Goal: Information Seeking & Learning: Learn about a topic

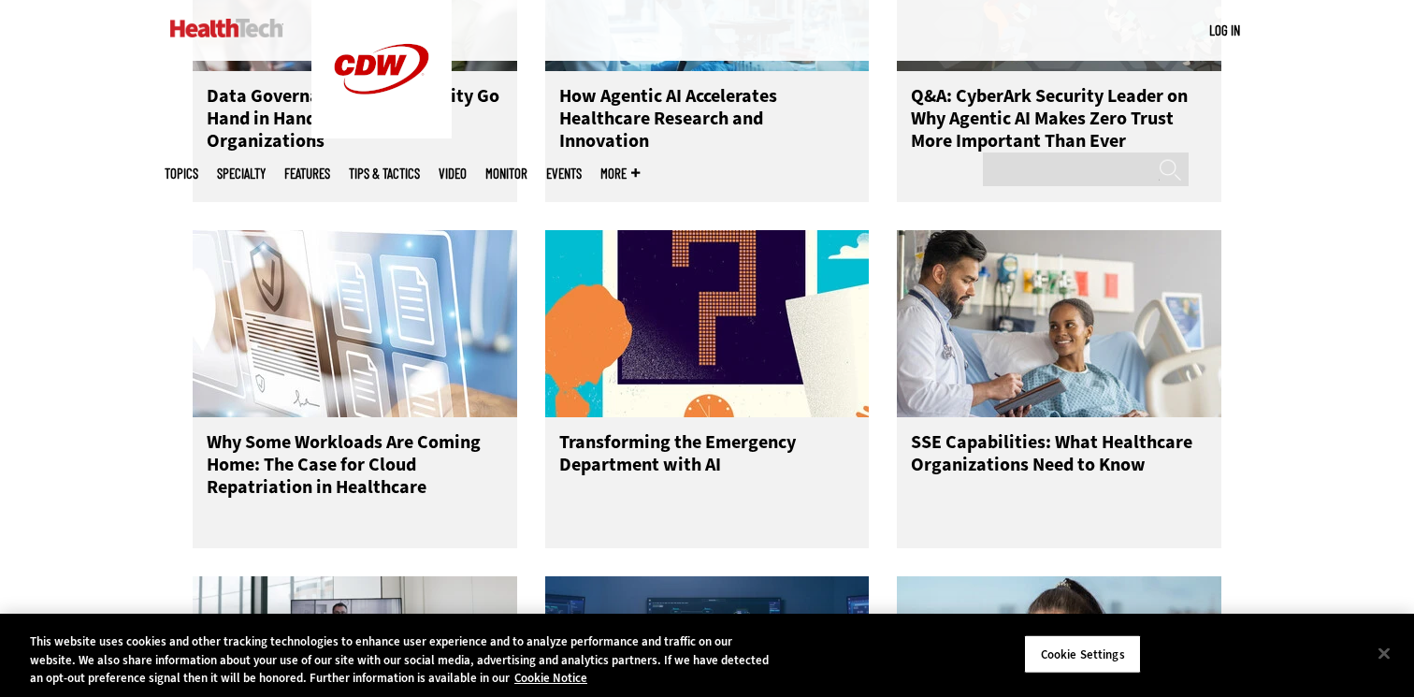
scroll to position [1904, 0]
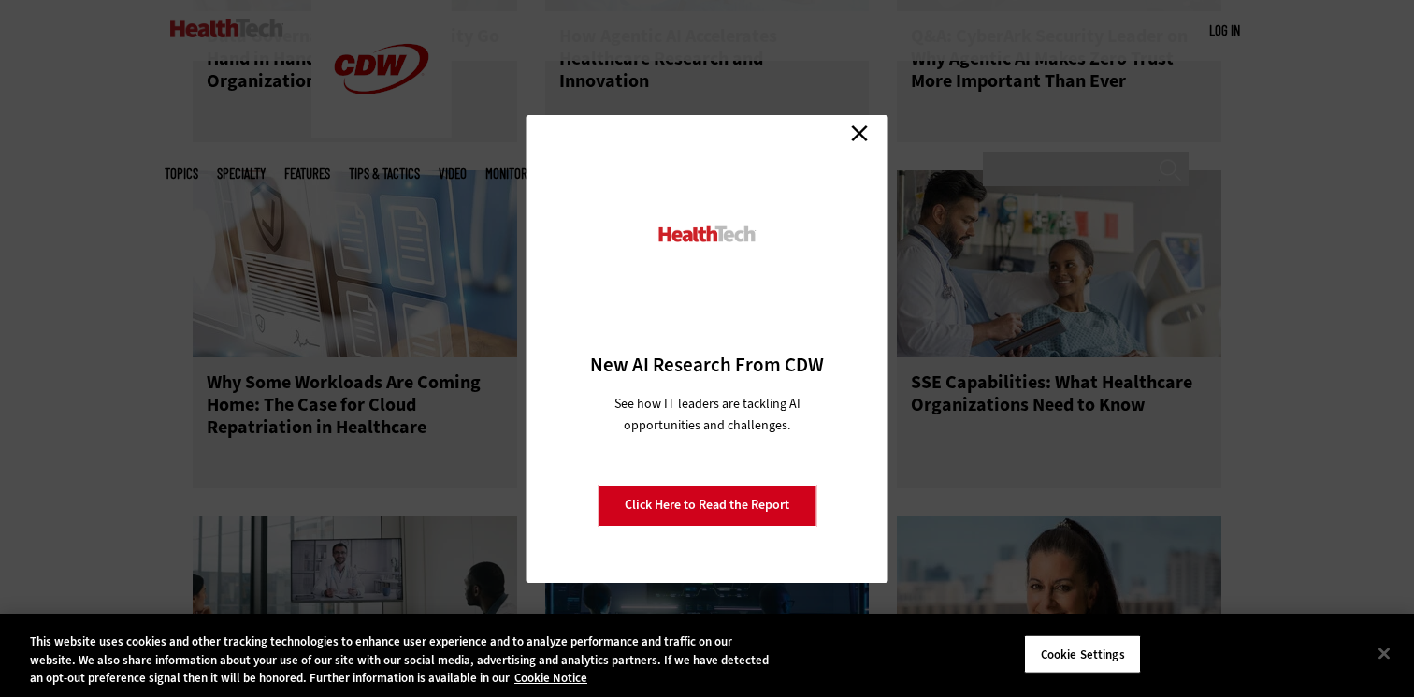
click at [859, 134] on link "Close" at bounding box center [860, 134] width 28 height 28
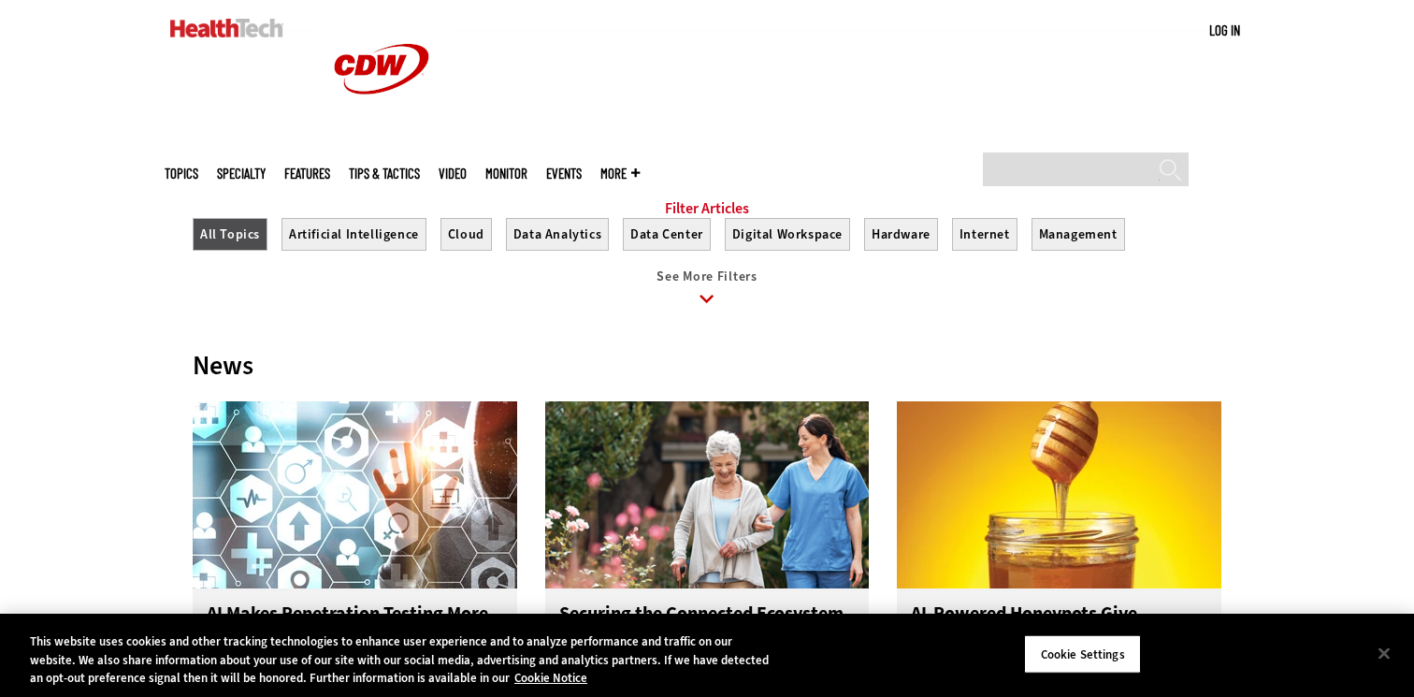
scroll to position [746, 0]
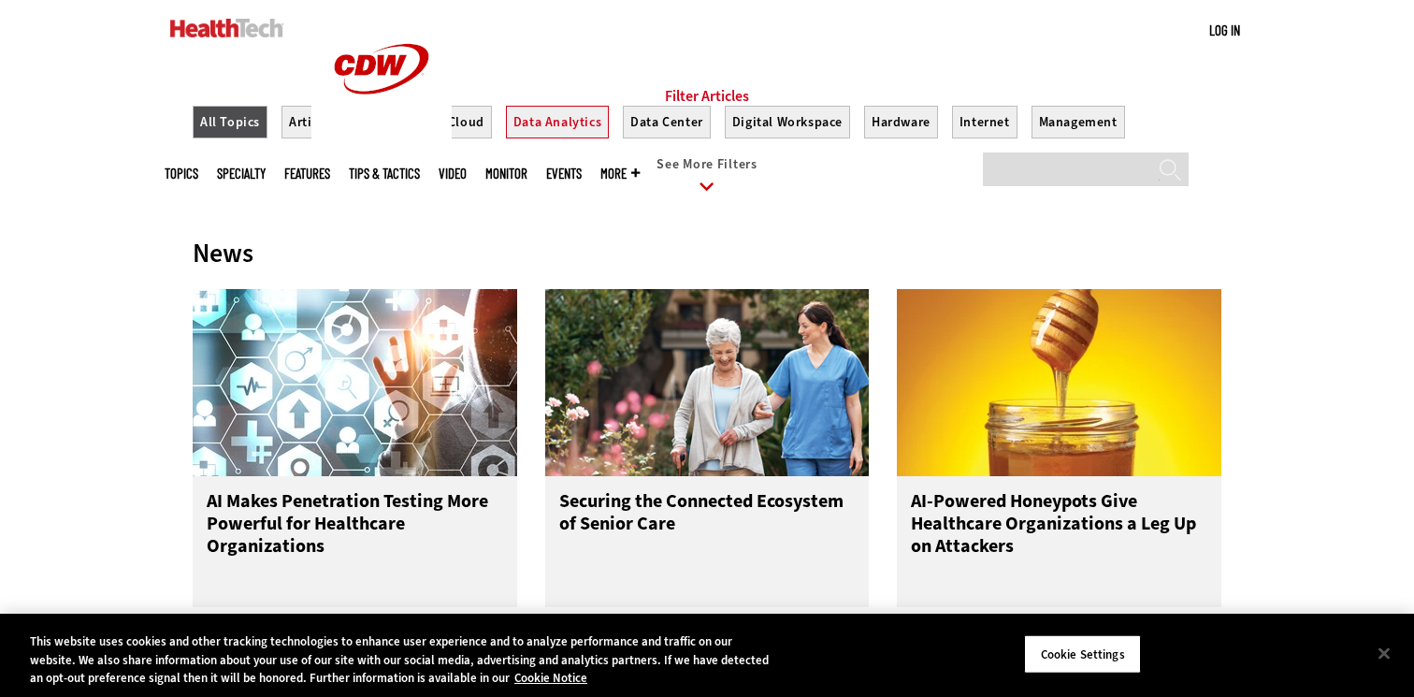
click at [523, 138] on button "Data Analytics" at bounding box center [557, 122] width 103 height 33
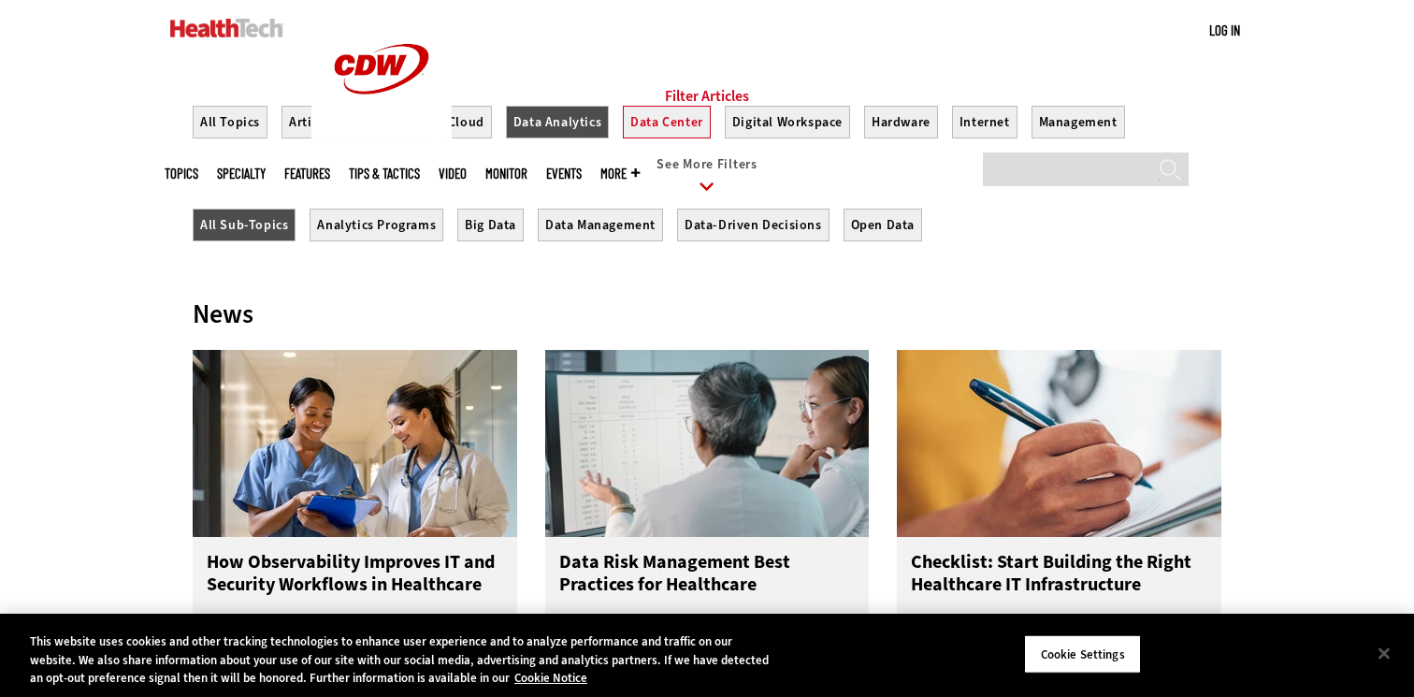
click at [639, 138] on button "Data Center" at bounding box center [667, 122] width 88 height 33
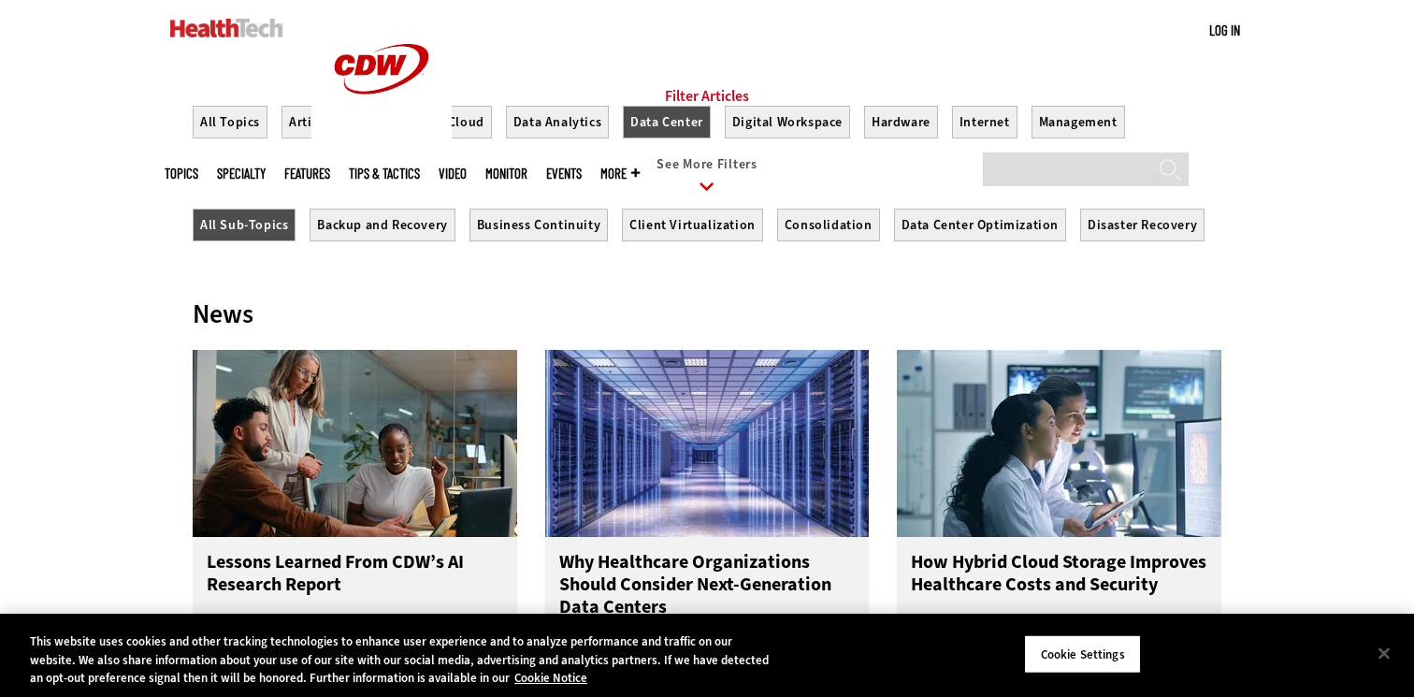
click at [712, 145] on ul "All Topics Artificial Intelligence Cloud Data Analytics Data Center Digital Wor…" at bounding box center [707, 153] width 1029 height 94
click at [741, 138] on button "Digital Workspace" at bounding box center [787, 122] width 125 height 33
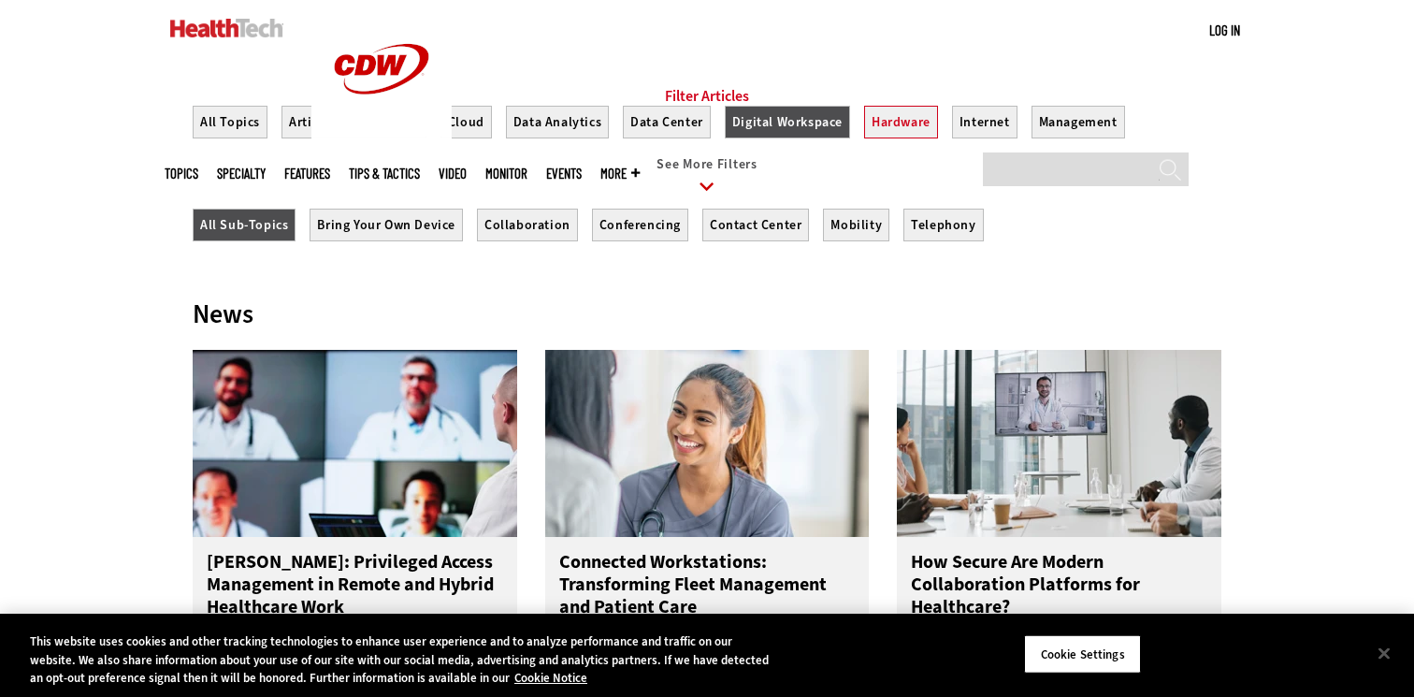
click at [886, 138] on button "Hardware" at bounding box center [901, 122] width 74 height 33
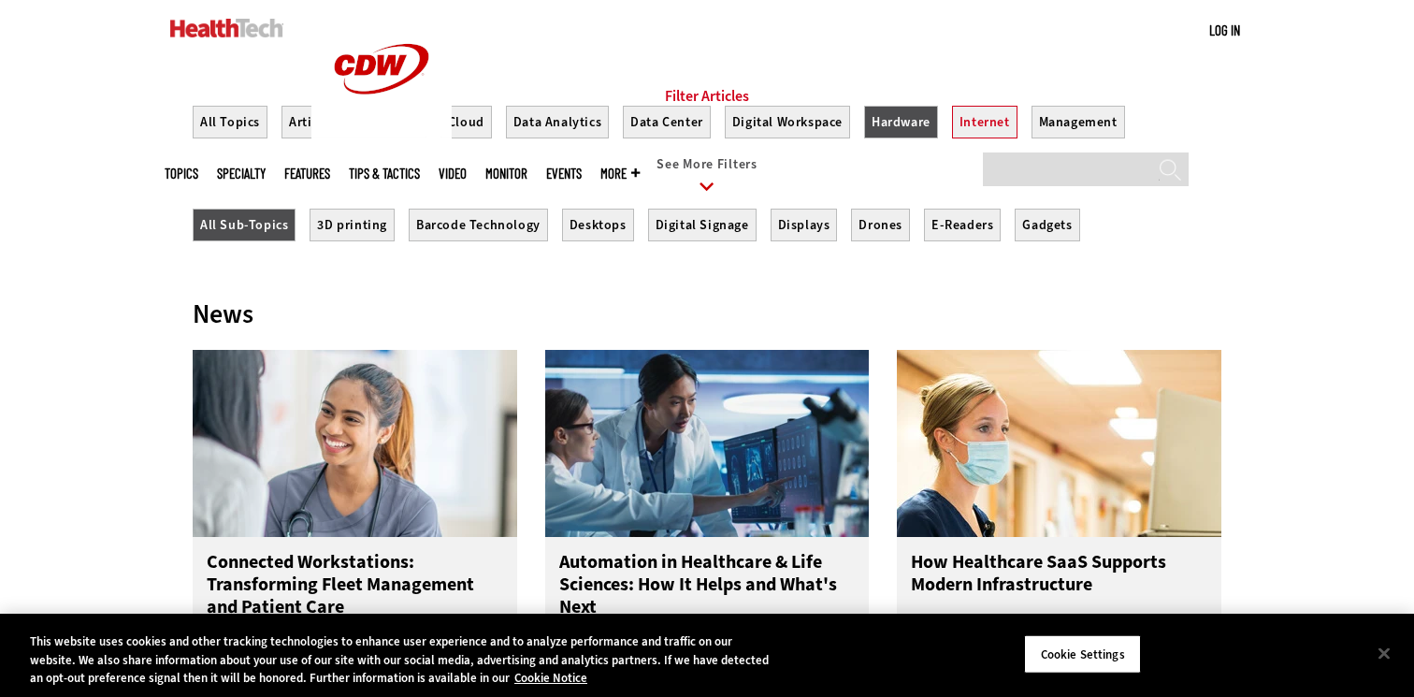
click at [973, 138] on button "Internet" at bounding box center [984, 122] width 65 height 33
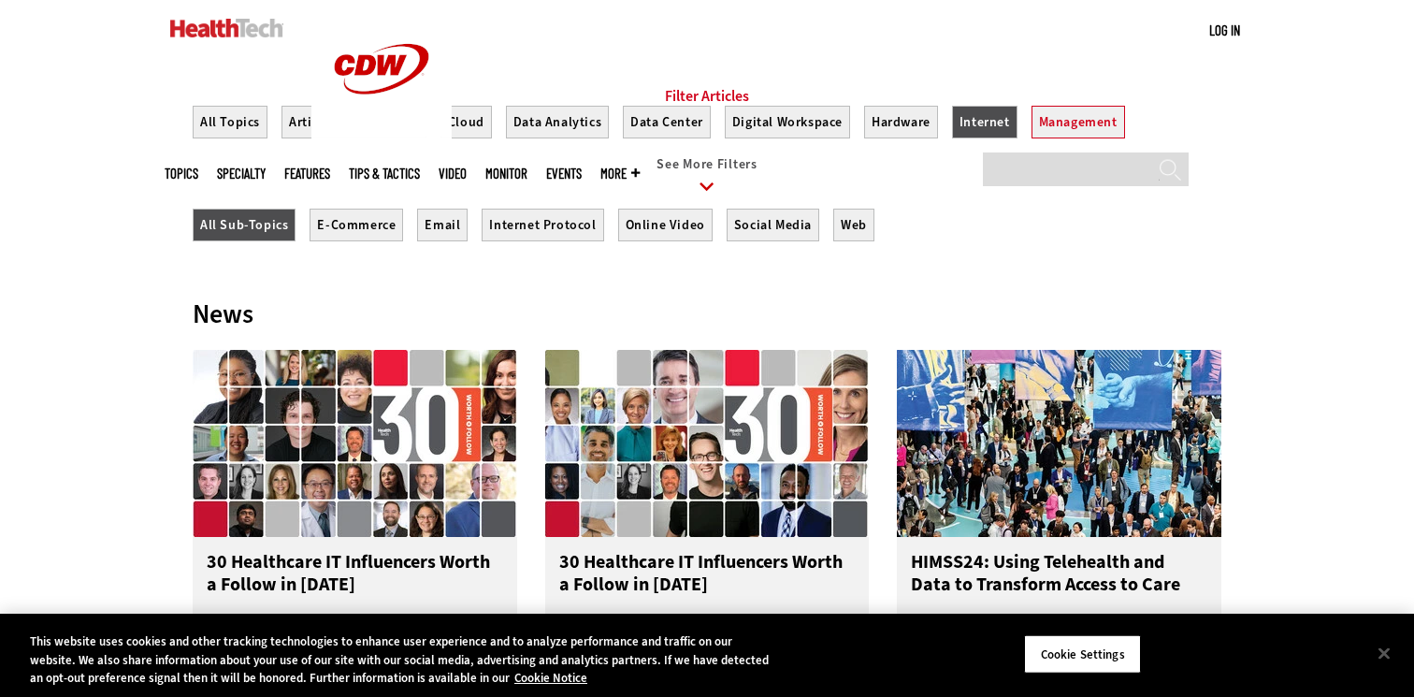
click at [1067, 138] on button "Management" at bounding box center [1079, 122] width 94 height 33
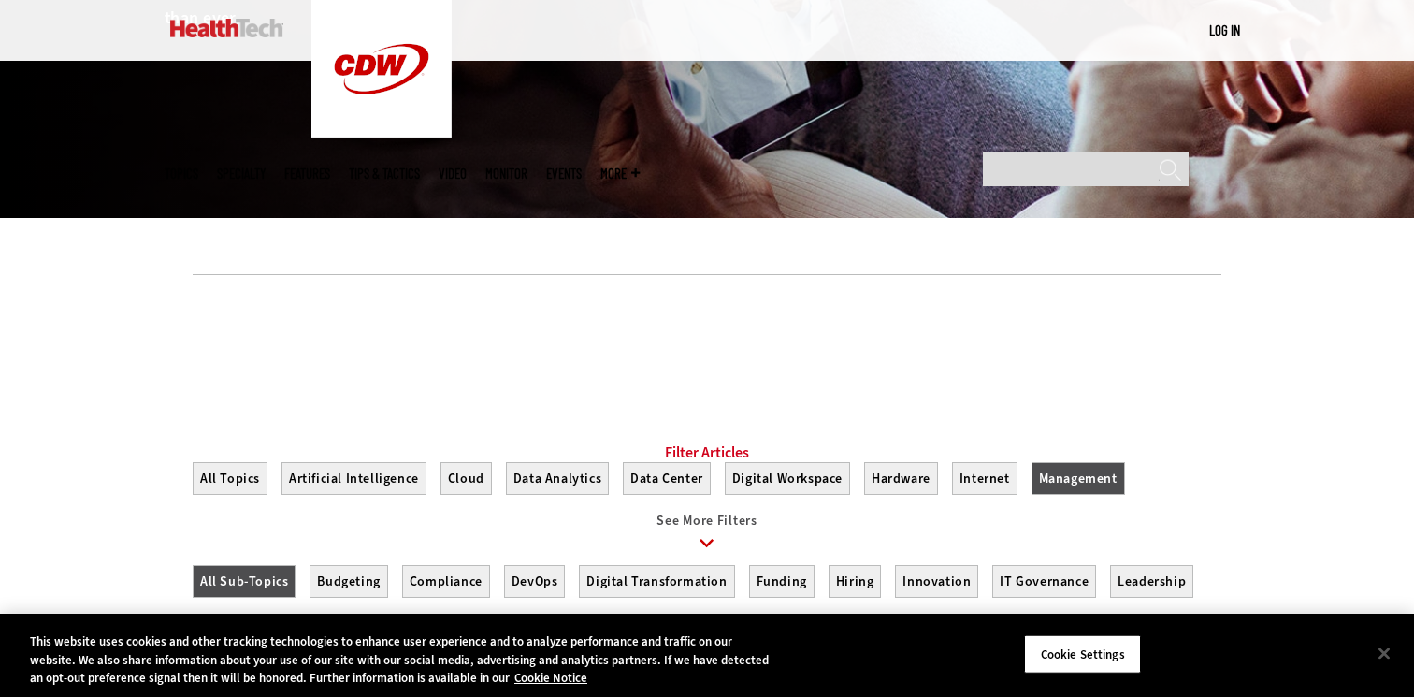
scroll to position [447, 0]
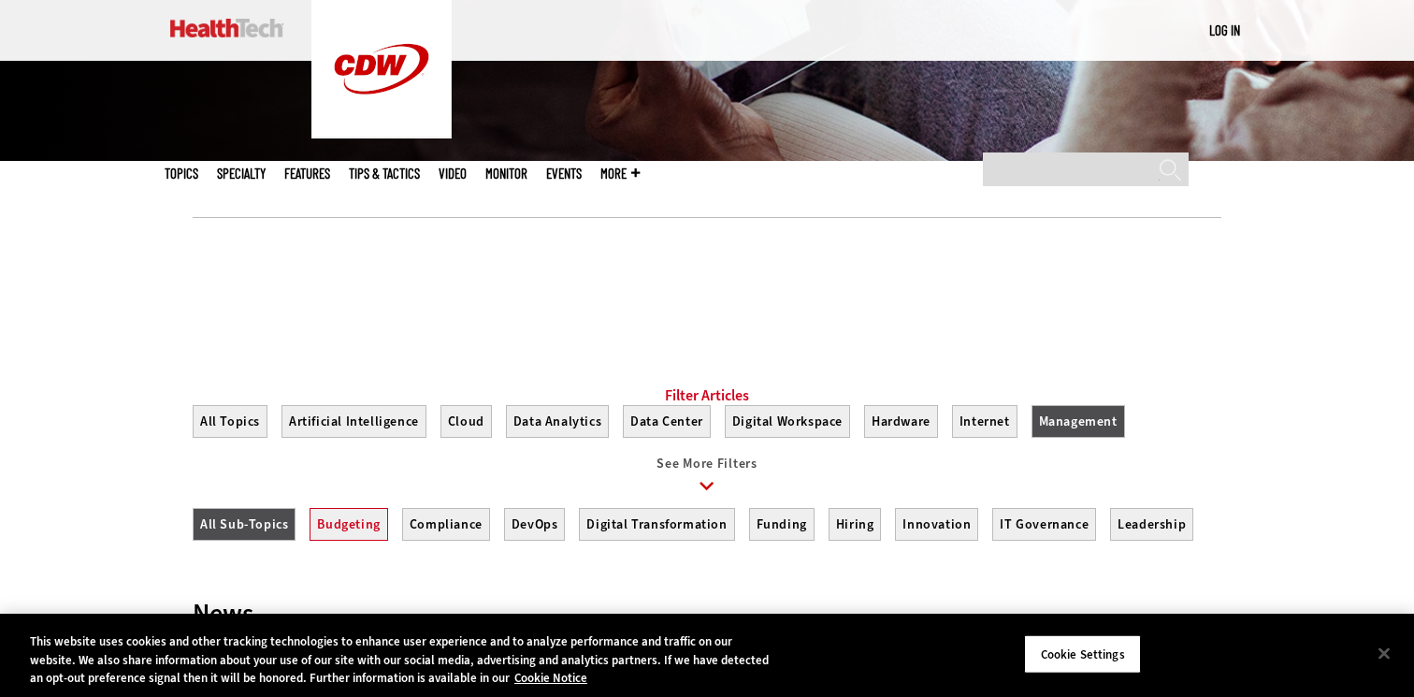
click at [341, 536] on button "Budgeting" at bounding box center [349, 524] width 78 height 33
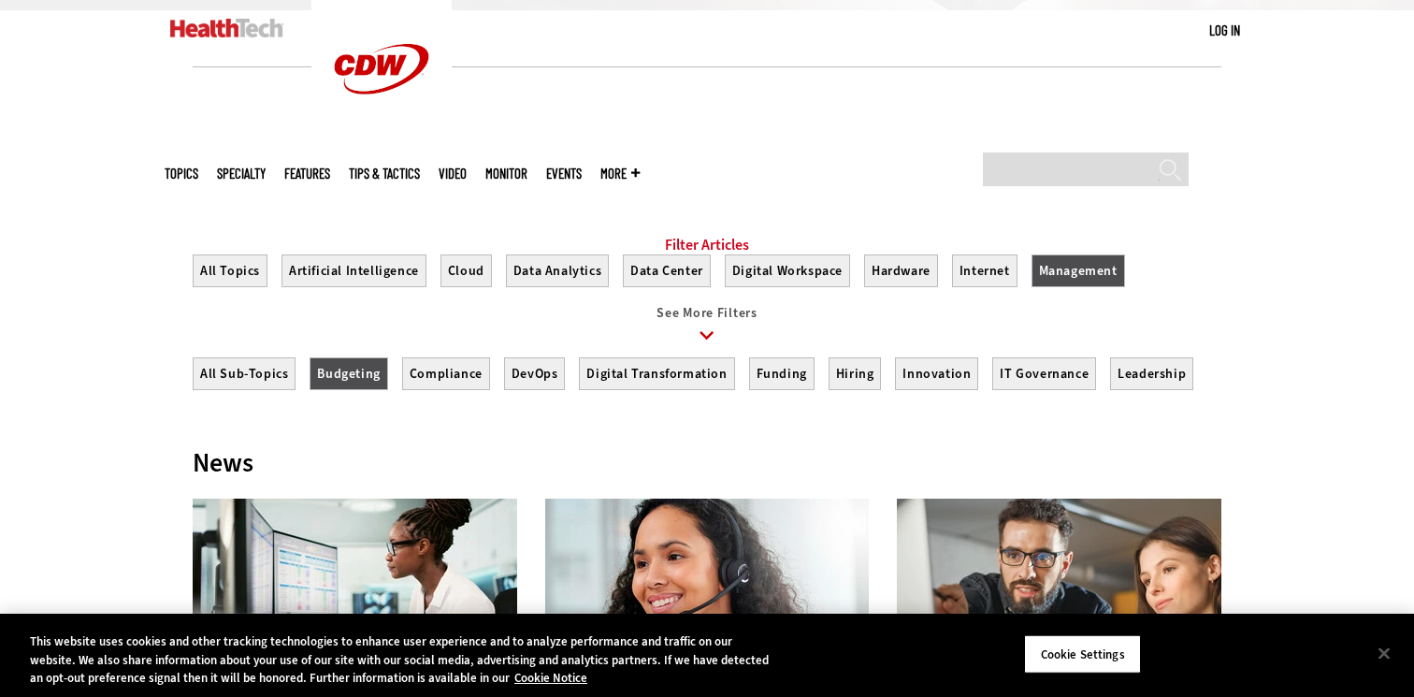
scroll to position [672, 0]
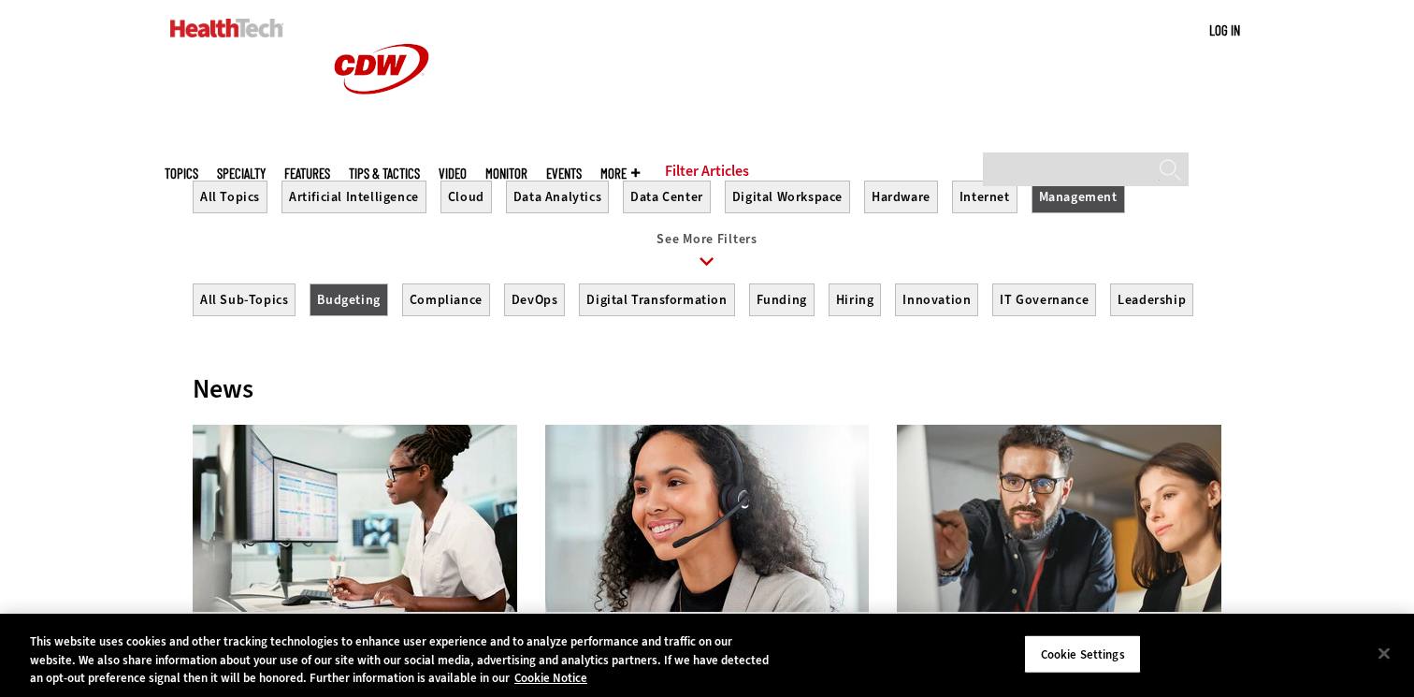
click at [241, 340] on section "All Sub-Topics Budgeting Compliance DevOps Digital Transformation Funding Hirin…" at bounding box center [707, 313] width 1029 height 61
click at [234, 316] on button "All Sub-Topics" at bounding box center [244, 299] width 103 height 33
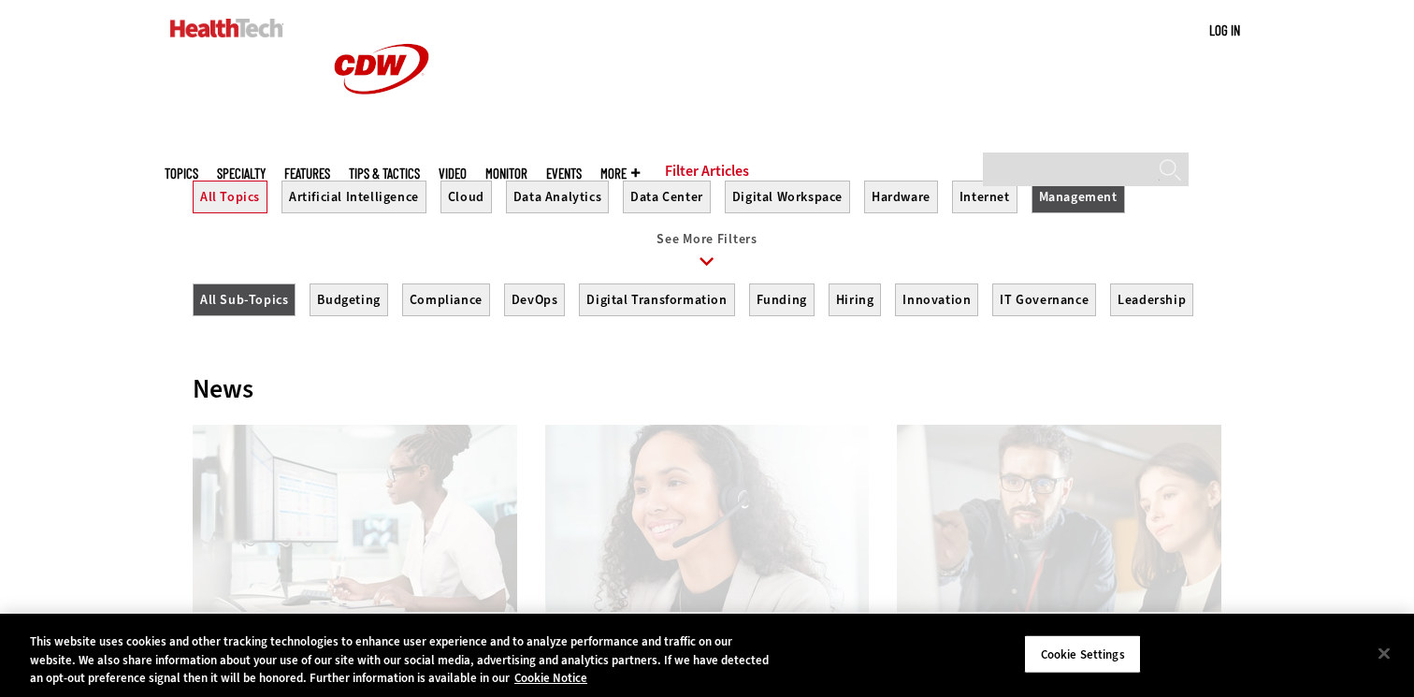
click at [213, 213] on button "All Topics" at bounding box center [230, 197] width 75 height 33
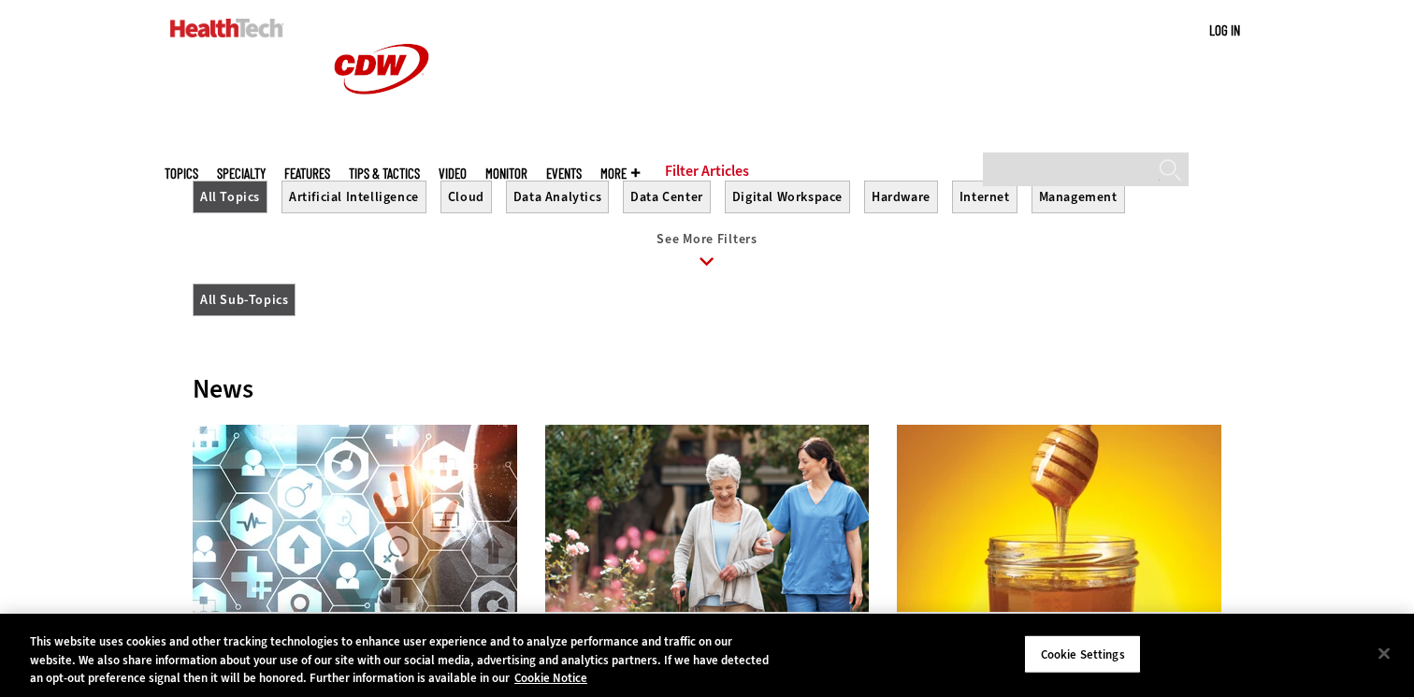
click at [718, 275] on icon at bounding box center [707, 261] width 43 height 43
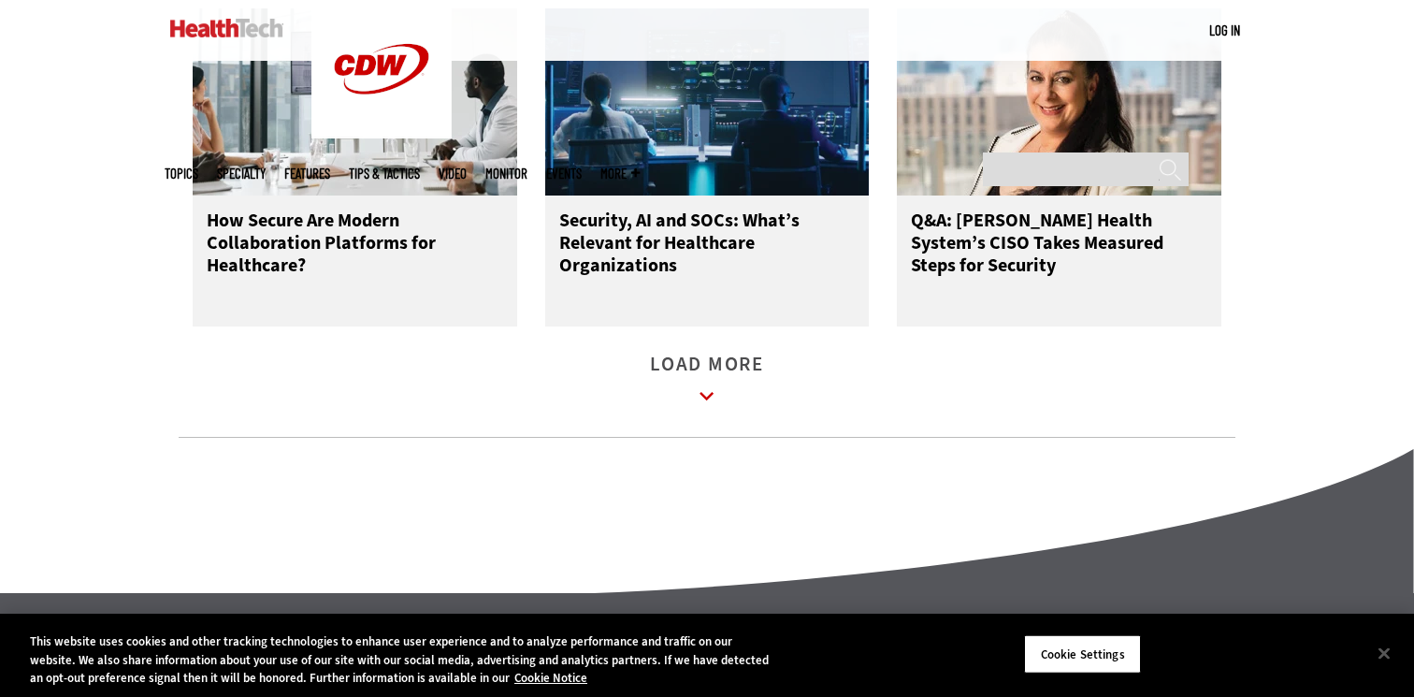
scroll to position [2579, 0]
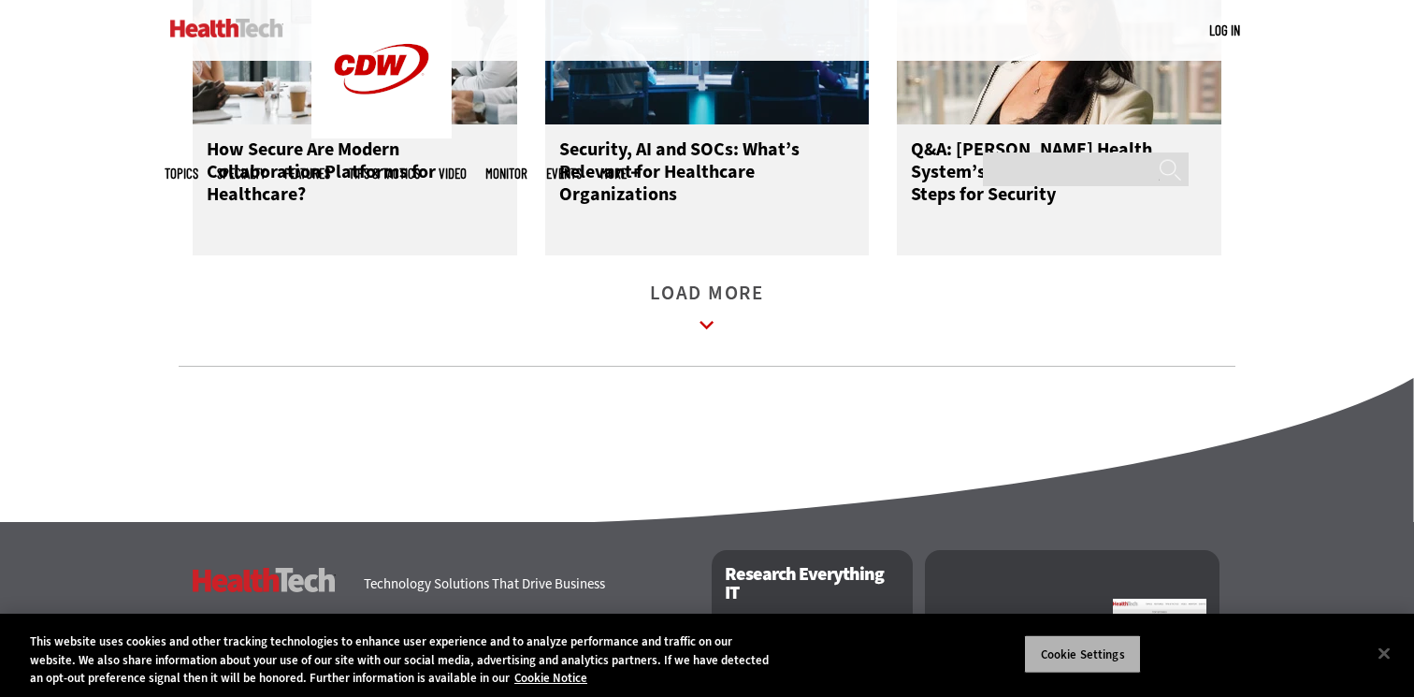
click at [1046, 655] on button "Cookie Settings" at bounding box center [1082, 653] width 117 height 39
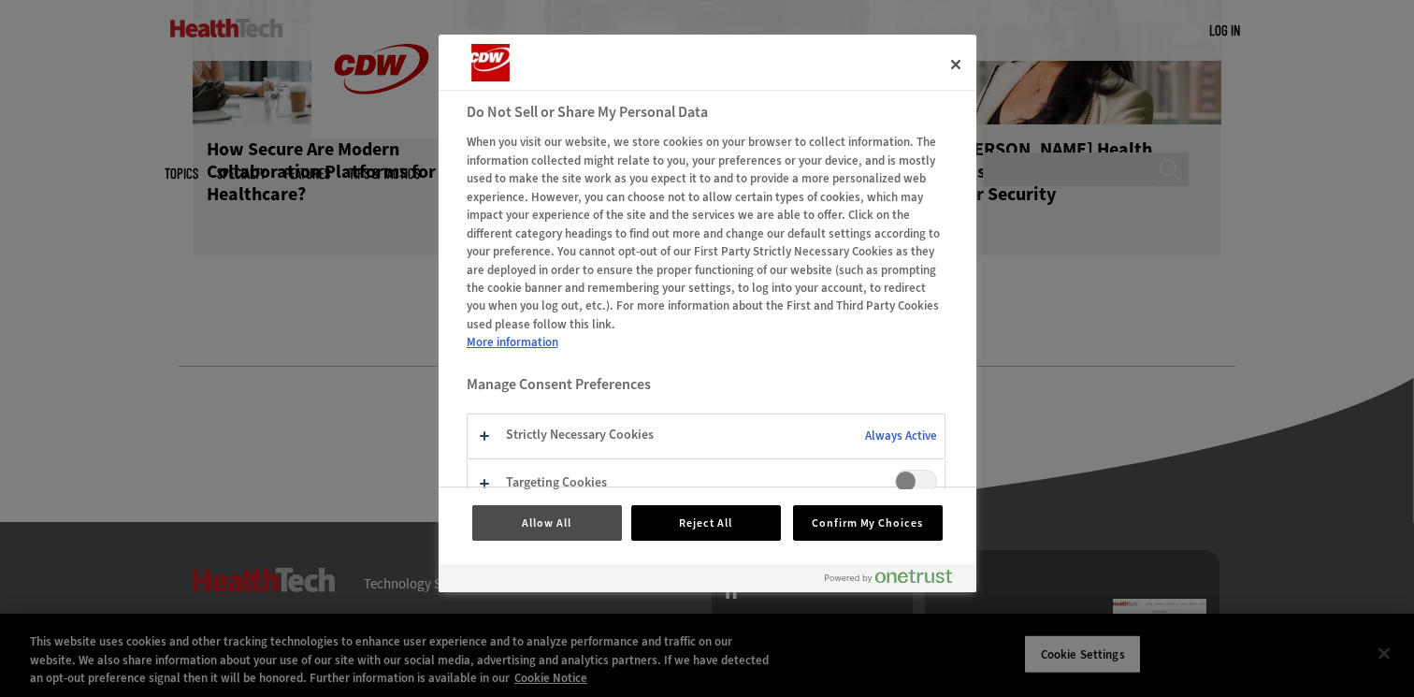
click at [569, 518] on button "Allow All" at bounding box center [547, 523] width 150 height 36
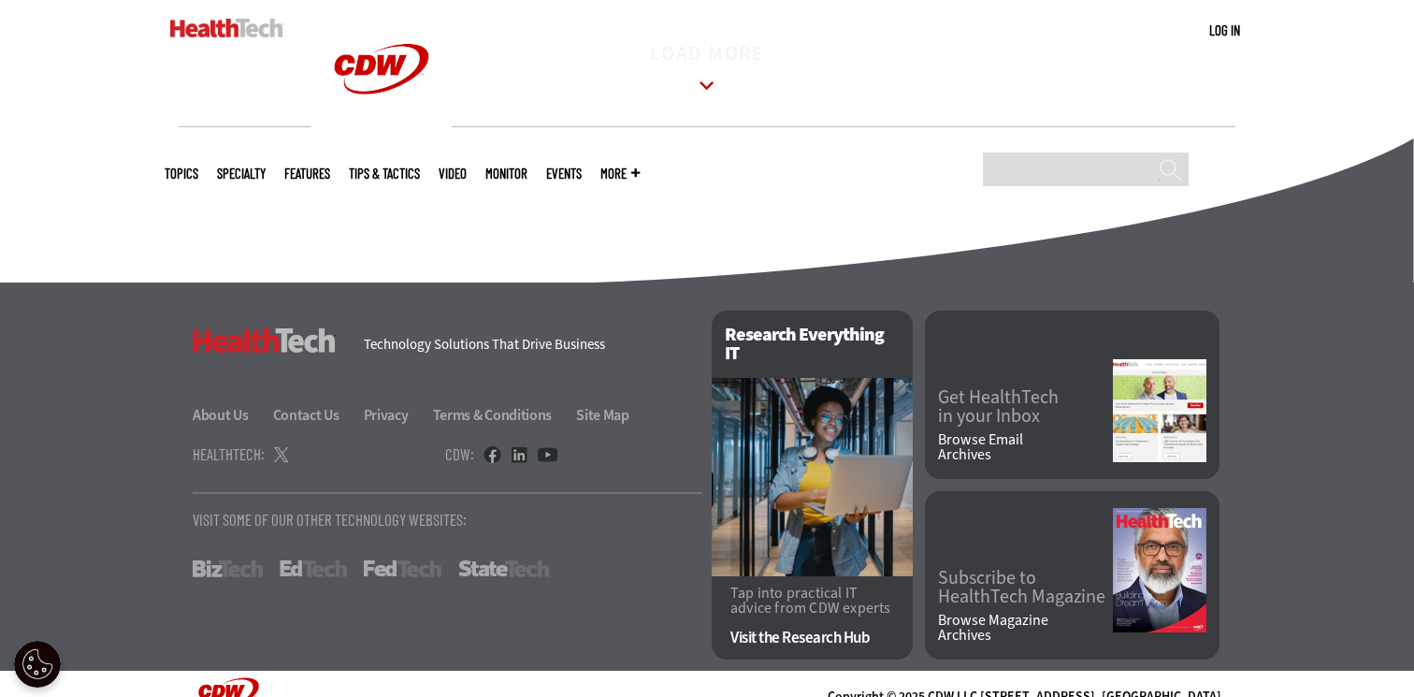
scroll to position [2882, 0]
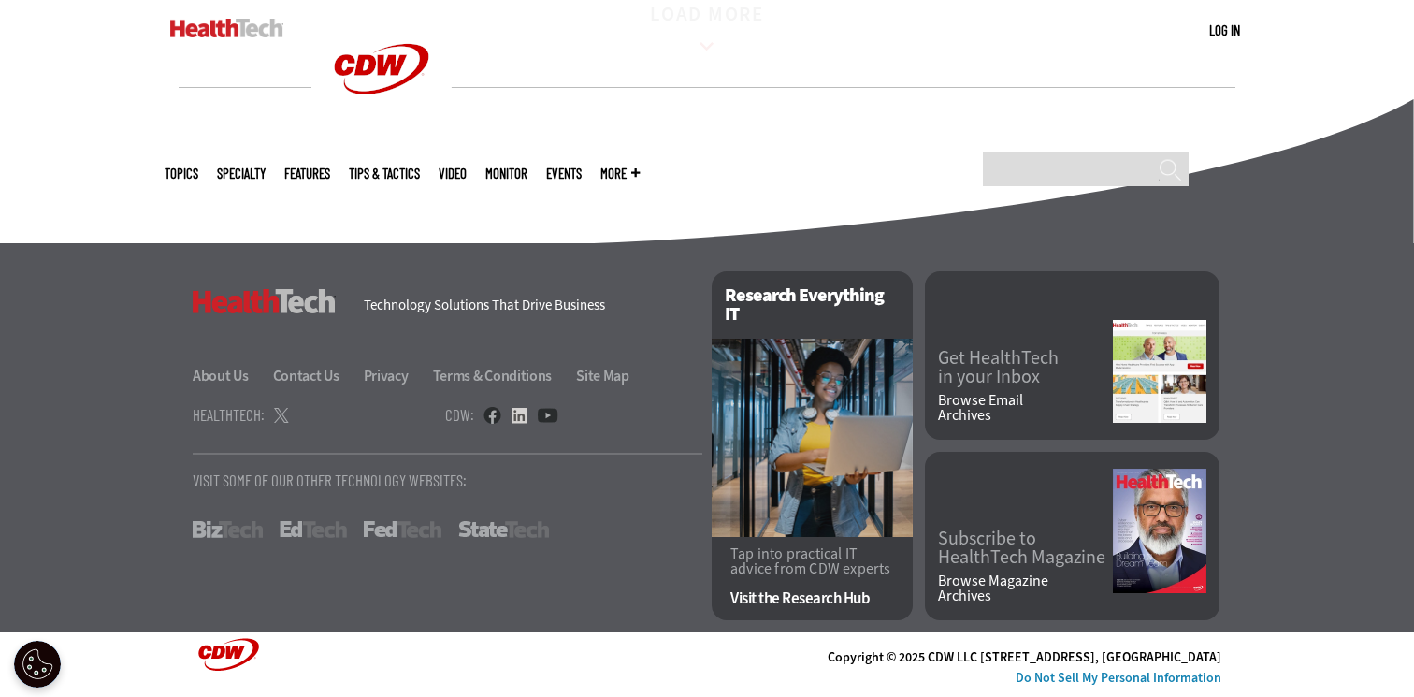
click at [514, 421] on link at bounding box center [519, 415] width 17 height 17
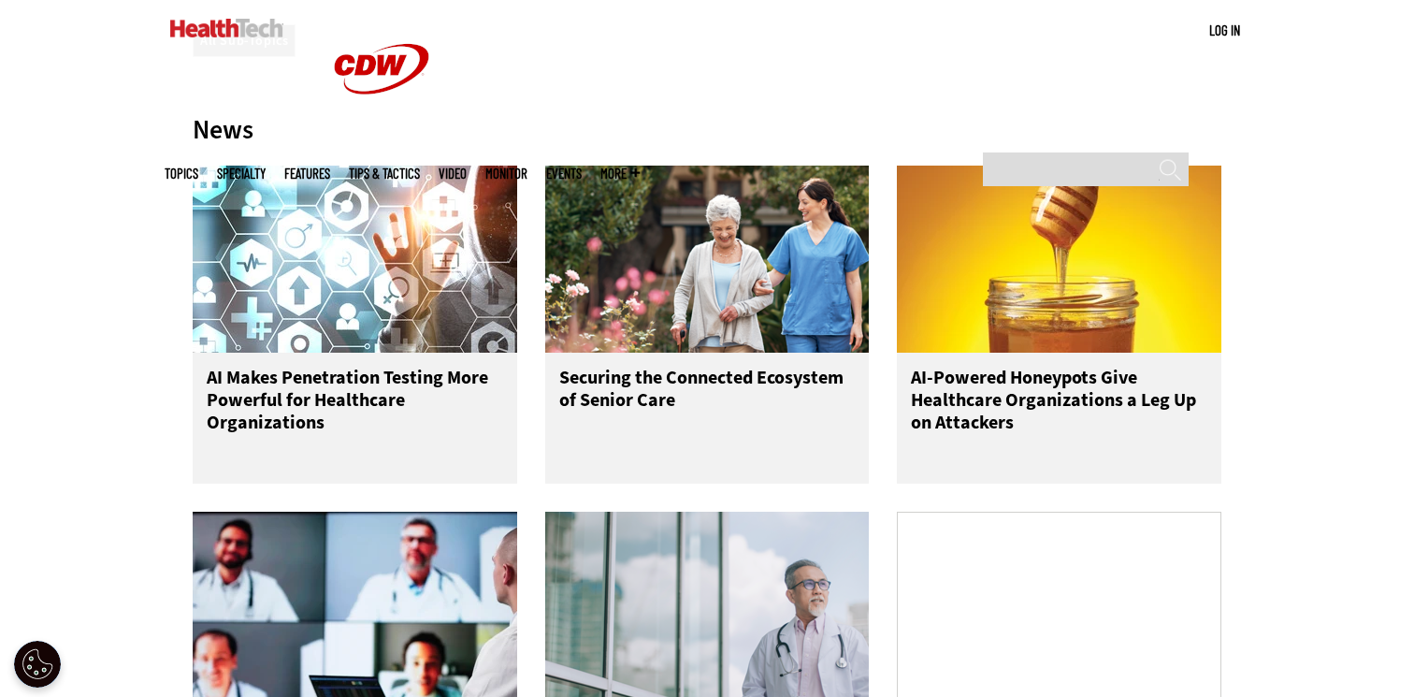
scroll to position [0, 0]
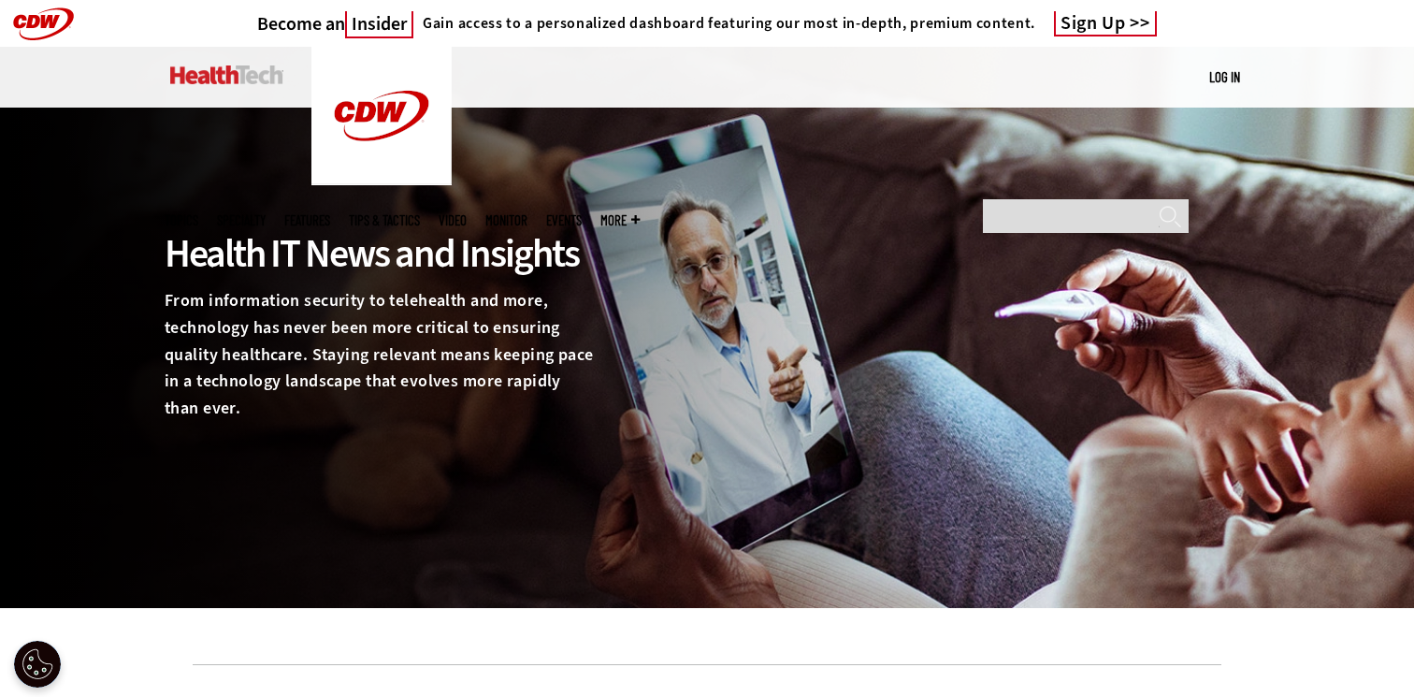
click at [179, 77] on img at bounding box center [226, 74] width 113 height 19
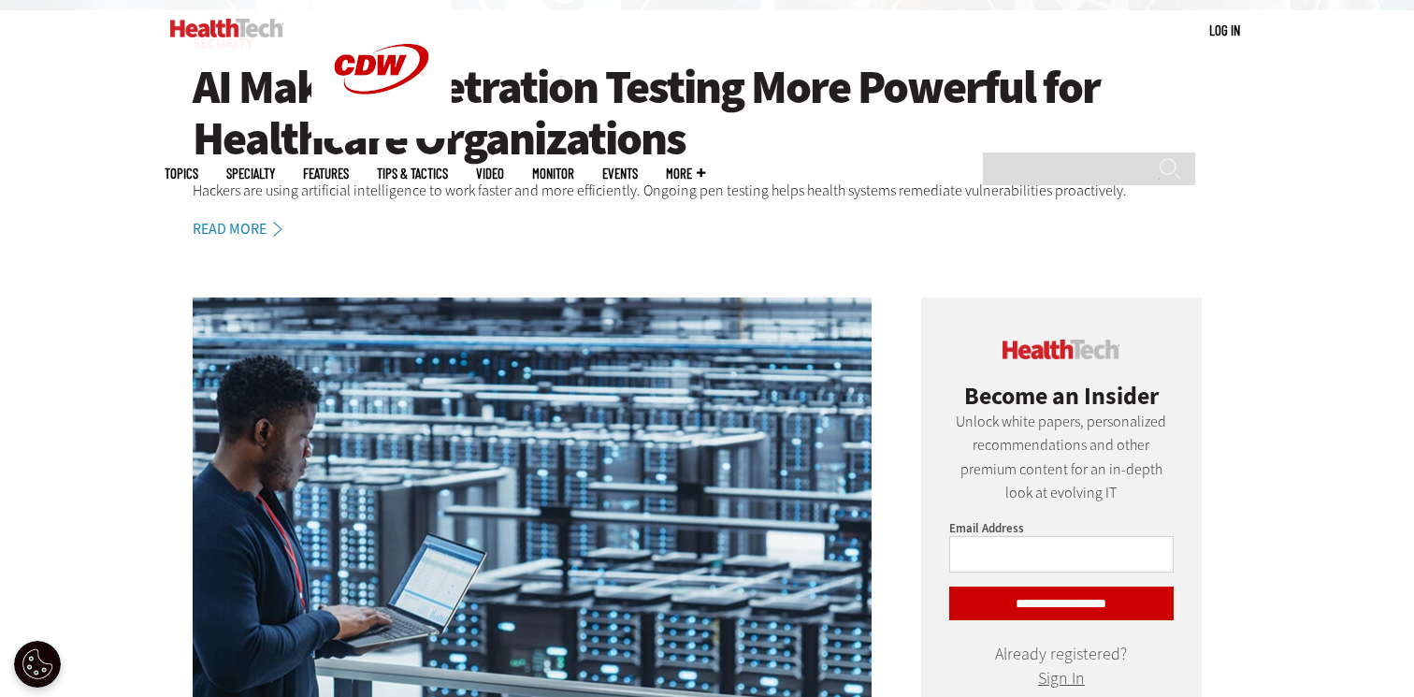
scroll to position [655, 0]
